Goal: Answer question/provide support

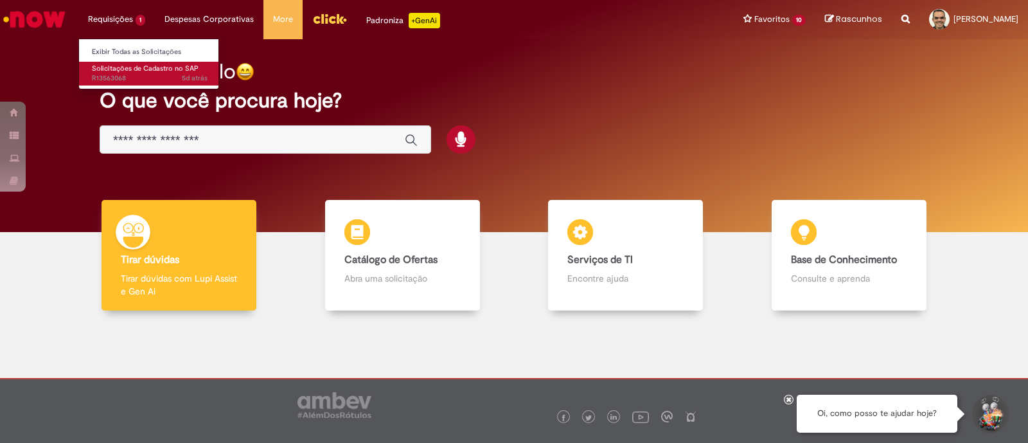
click at [116, 78] on span "5d atrás 5 dias atrás R13563068" at bounding box center [150, 78] width 116 height 10
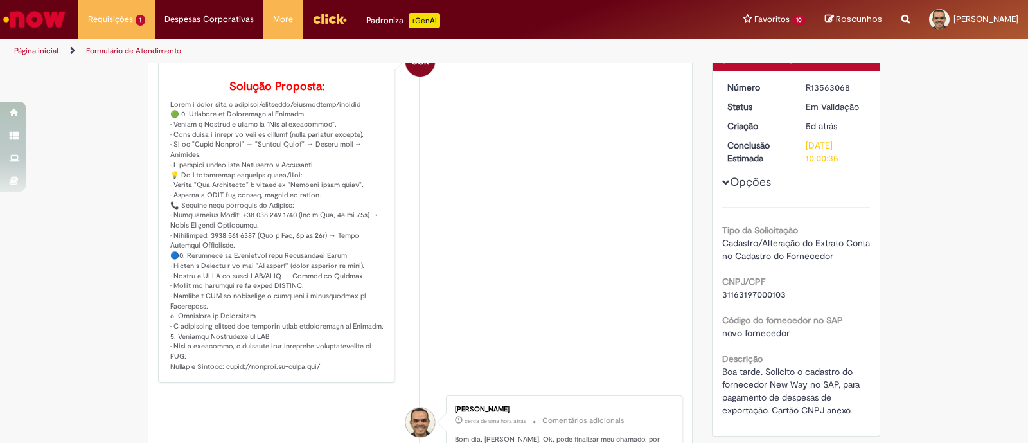
scroll to position [167, 0]
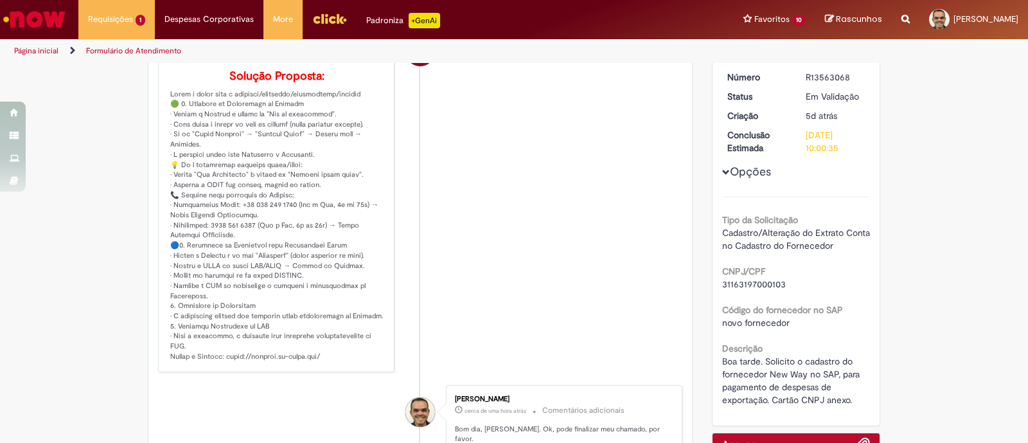
drag, startPoint x: 321, startPoint y: 387, endPoint x: 225, endPoint y: 389, distance: 96.4
click at [225, 362] on p "Solução Proposta:" at bounding box center [277, 216] width 214 height 292
copy p "s://[DOMAIN_NAME][URL]"
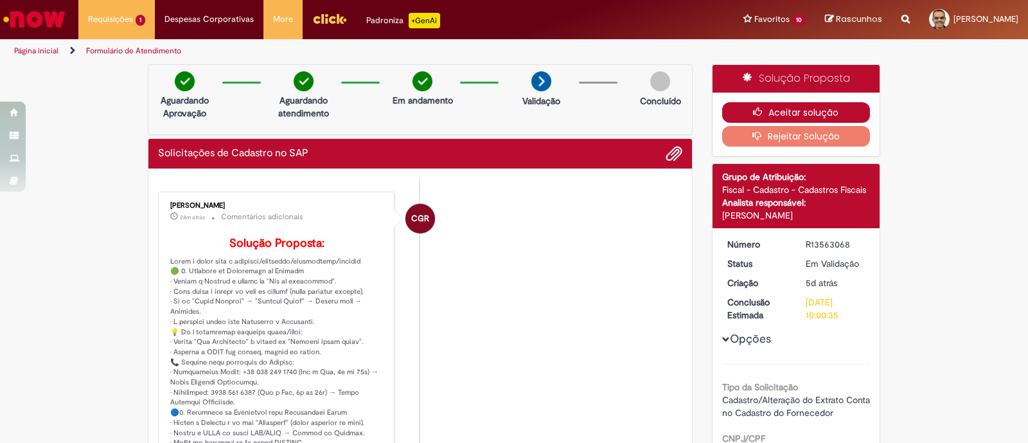
click at [754, 107] on icon "button" at bounding box center [760, 111] width 15 height 9
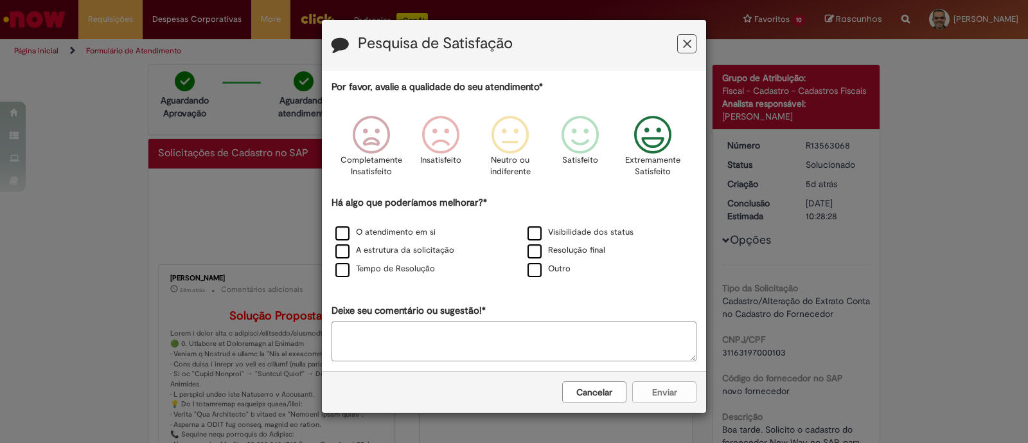
click at [664, 136] on icon "Feedback" at bounding box center [653, 135] width 48 height 39
click at [371, 261] on div "Tempo de Resolução" at bounding box center [418, 269] width 192 height 19
click at [353, 265] on label "Tempo de Resolução" at bounding box center [385, 269] width 100 height 12
click at [682, 394] on button "Enviar" at bounding box center [664, 392] width 64 height 22
